Goal: Find specific page/section: Find specific page/section

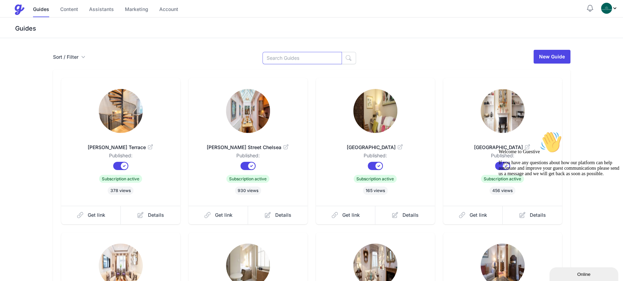
click at [289, 62] on input at bounding box center [301, 58] width 79 height 12
type input "clived"
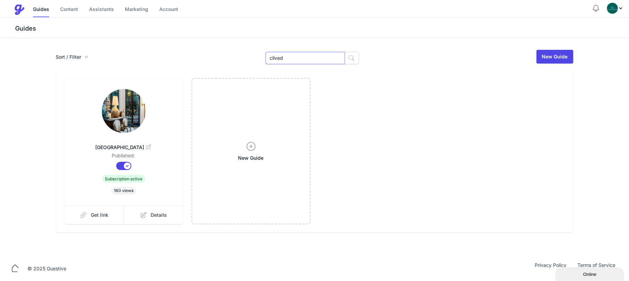
click at [296, 61] on input "clived" at bounding box center [304, 58] width 79 height 12
